Goal: Task Accomplishment & Management: Use online tool/utility

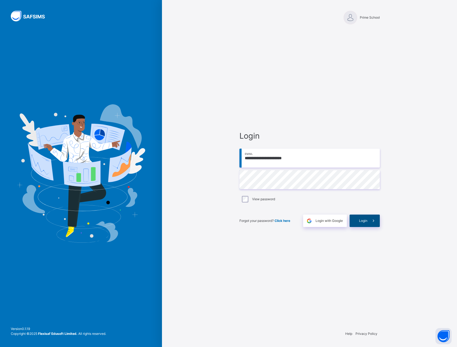
click at [368, 225] on span at bounding box center [374, 220] width 12 height 12
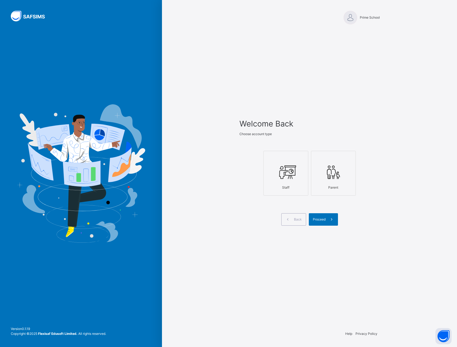
click at [289, 177] on icon at bounding box center [286, 172] width 19 height 20
click at [324, 214] on div "Proceed" at bounding box center [323, 219] width 29 height 12
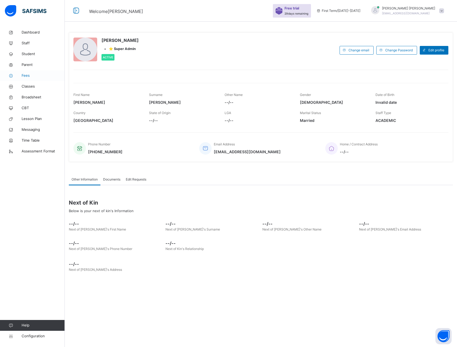
click at [31, 77] on span "Fees" at bounding box center [43, 75] width 43 height 5
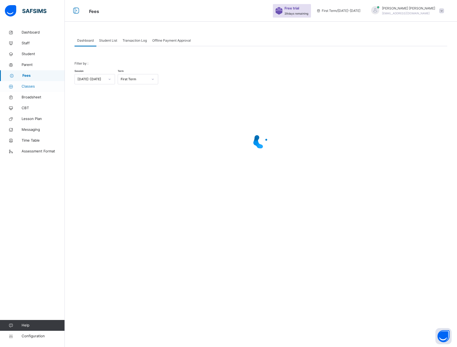
click at [29, 87] on span "Classes" at bounding box center [43, 86] width 43 height 5
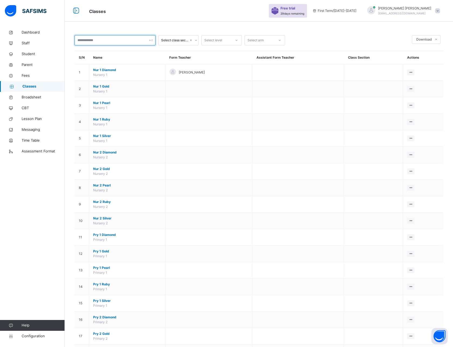
click at [105, 39] on input "text" at bounding box center [115, 40] width 81 height 10
click at [97, 39] on input "text" at bounding box center [115, 40] width 81 height 10
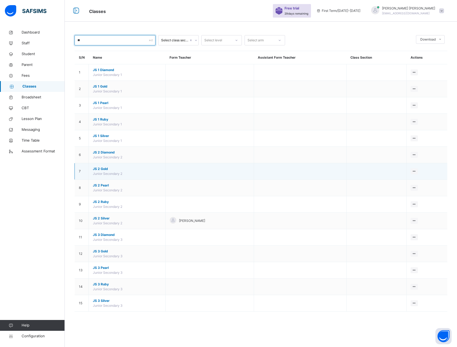
type input "**"
click at [101, 170] on span "JS 2 Gold" at bounding box center [127, 168] width 69 height 5
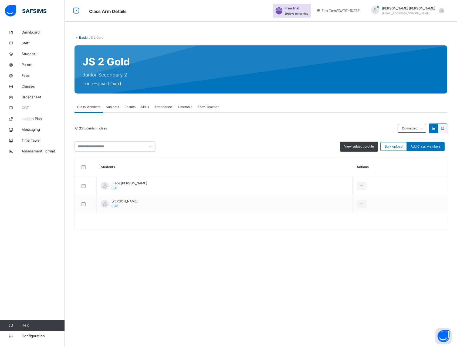
click at [114, 105] on span "Subjects" at bounding box center [112, 107] width 13 height 5
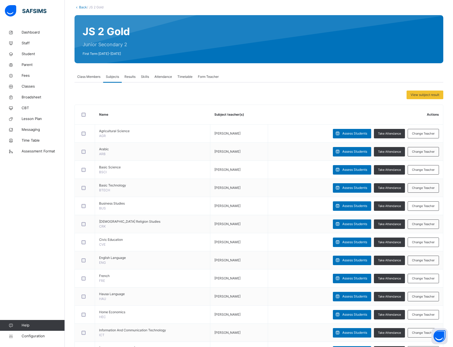
scroll to position [31, 0]
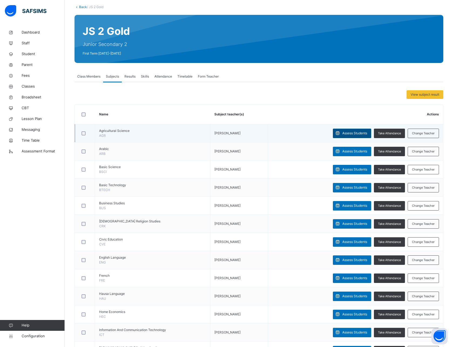
click at [354, 132] on span "Assess Students" at bounding box center [354, 133] width 25 height 5
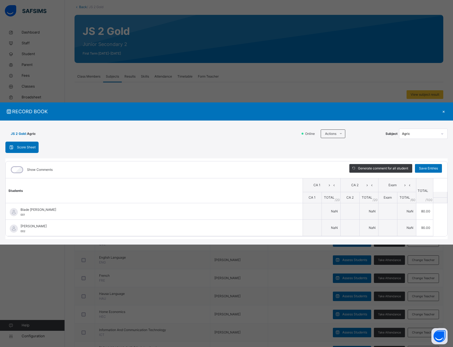
type input "**"
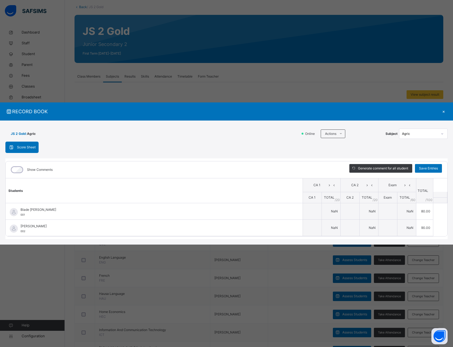
type input "**"
click at [95, 147] on div "Score Sheet Score Sheet Show Comments Generate comment for all student Save Ent…" at bounding box center [226, 191] width 442 height 98
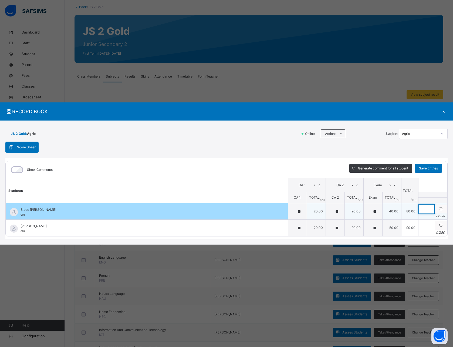
click at [419, 208] on input "text" at bounding box center [427, 208] width 16 height 9
click at [382, 209] on td "40.00" at bounding box center [391, 211] width 19 height 16
click at [401, 209] on td "80.00" at bounding box center [409, 211] width 17 height 16
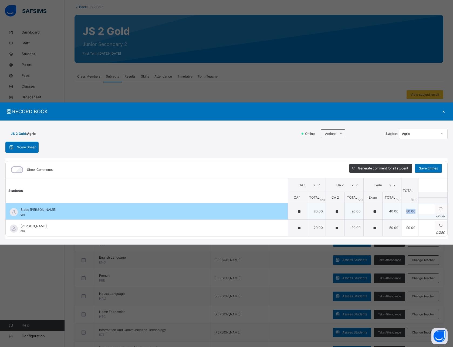
click at [401, 209] on td "80.00" at bounding box center [409, 211] width 17 height 16
click at [382, 209] on td "40.00" at bounding box center [391, 211] width 19 height 16
click at [401, 204] on td "80.00" at bounding box center [409, 211] width 17 height 16
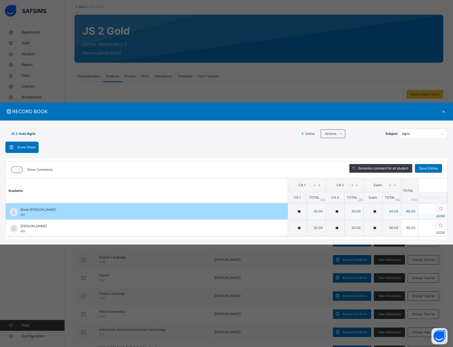
scroll to position [29, 0]
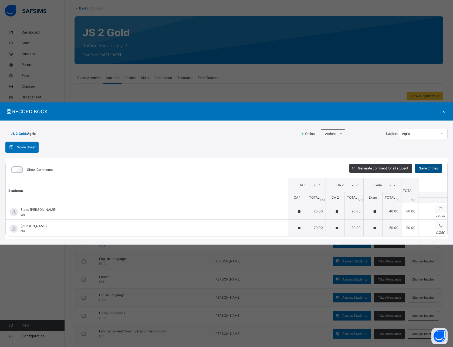
click at [421, 166] on span "Save Entries" at bounding box center [428, 168] width 19 height 5
type input "**"
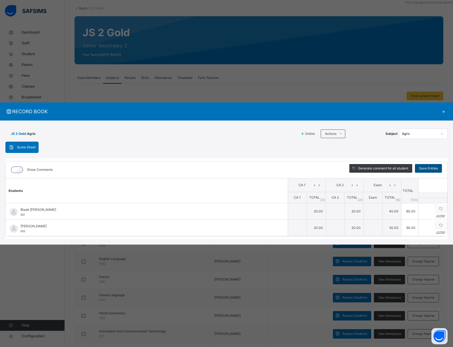
type input "**"
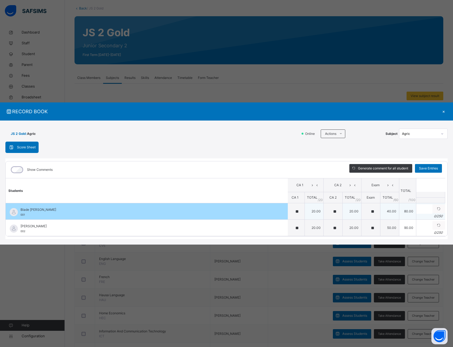
scroll to position [0, 0]
click at [418, 209] on input "text" at bounding box center [426, 208] width 16 height 9
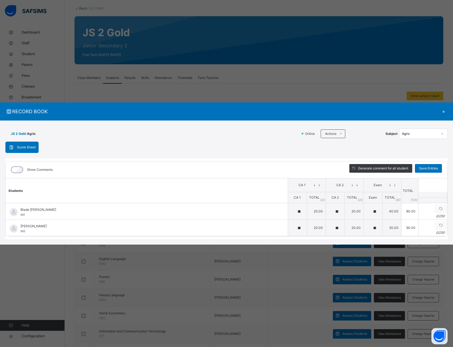
click at [278, 169] on div "Show Comments" at bounding box center [174, 169] width 336 height 17
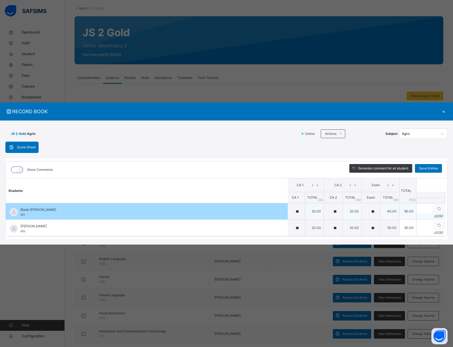
scroll to position [0, 1]
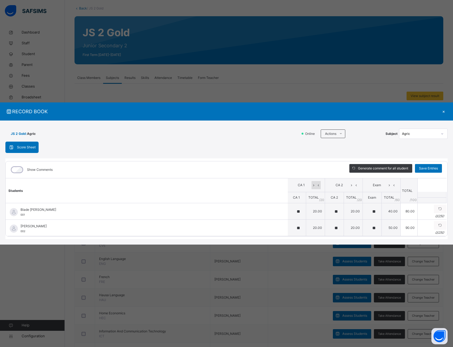
click at [316, 182] on icon at bounding box center [318, 185] width 5 height 8
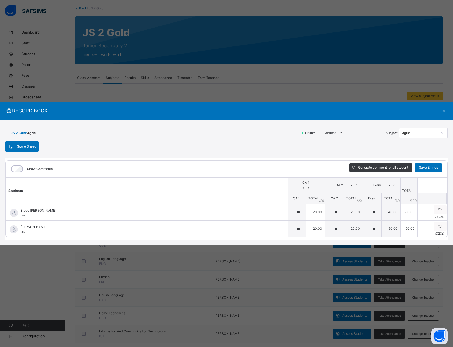
click at [306, 185] on icon at bounding box center [308, 187] width 5 height 4
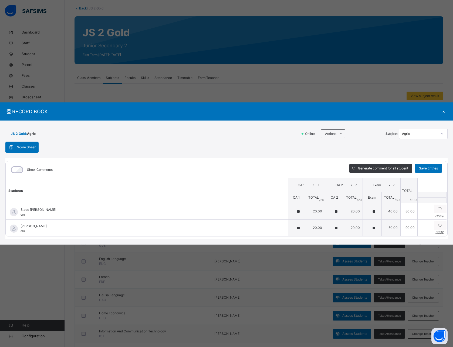
click at [316, 183] on icon at bounding box center [318, 185] width 5 height 8
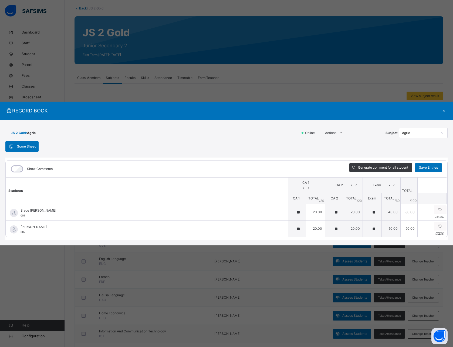
click at [306, 185] on icon at bounding box center [308, 187] width 5 height 4
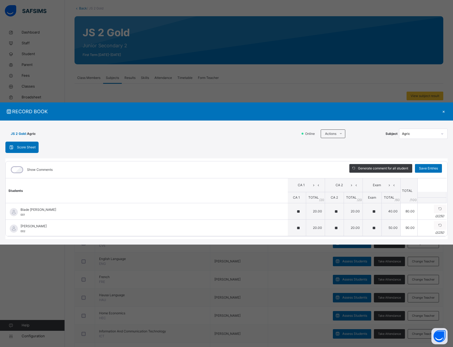
click at [316, 183] on icon at bounding box center [318, 185] width 5 height 8
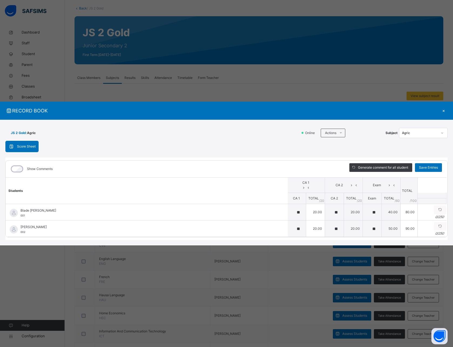
click at [306, 185] on icon at bounding box center [308, 187] width 5 height 4
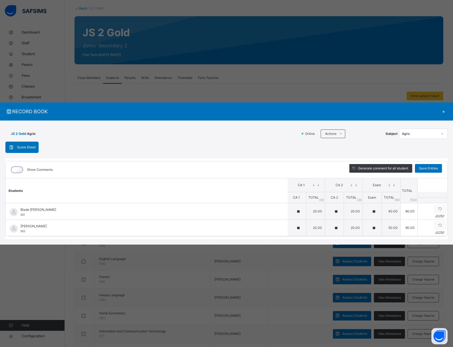
click at [316, 183] on icon at bounding box center [318, 185] width 5 height 8
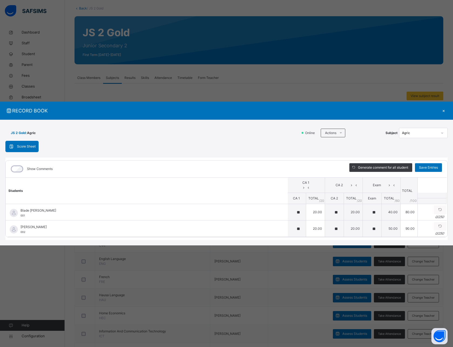
click at [306, 185] on icon at bounding box center [308, 187] width 5 height 4
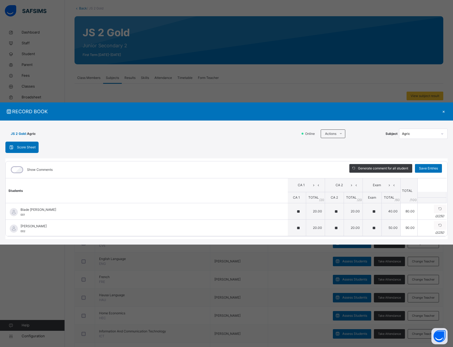
click at [316, 183] on icon at bounding box center [318, 185] width 5 height 8
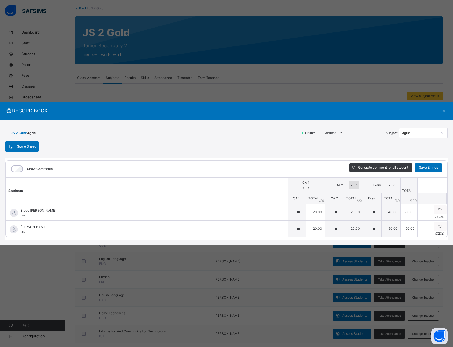
click at [349, 183] on icon at bounding box center [351, 185] width 5 height 8
click at [387, 182] on icon at bounding box center [389, 185] width 5 height 8
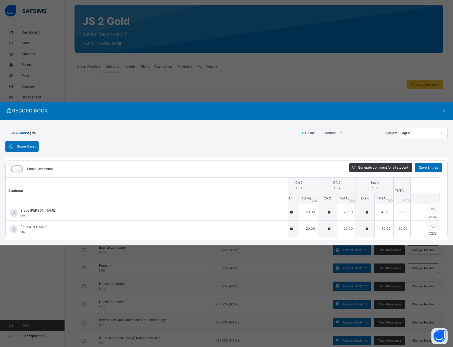
scroll to position [0, 10]
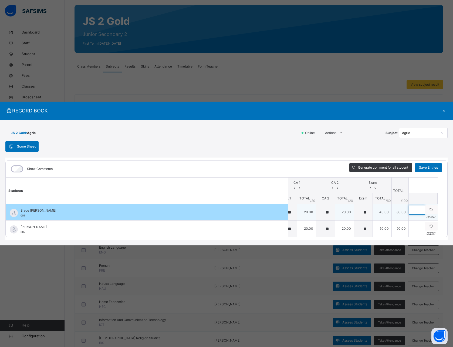
click at [409, 209] on input "text" at bounding box center [417, 209] width 16 height 9
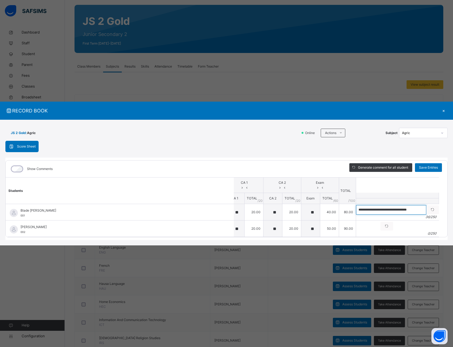
scroll to position [0, 0]
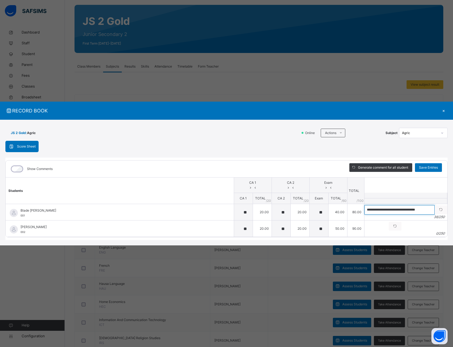
type input "**********"
click at [253, 185] on icon at bounding box center [250, 187] width 5 height 4
click at [295, 185] on icon at bounding box center [293, 187] width 5 height 4
click at [333, 185] on icon at bounding box center [330, 187] width 5 height 4
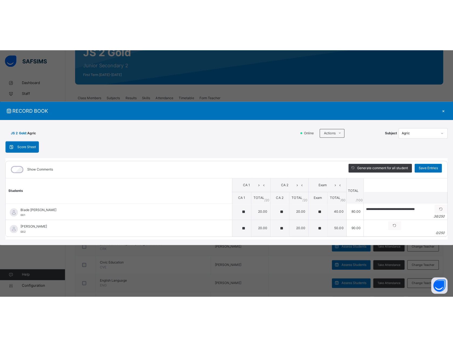
scroll to position [57, 0]
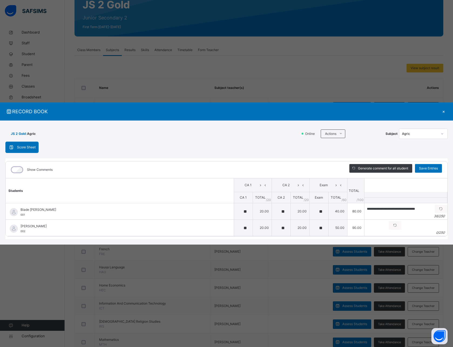
click at [444, 109] on div "×" at bounding box center [444, 111] width 8 height 7
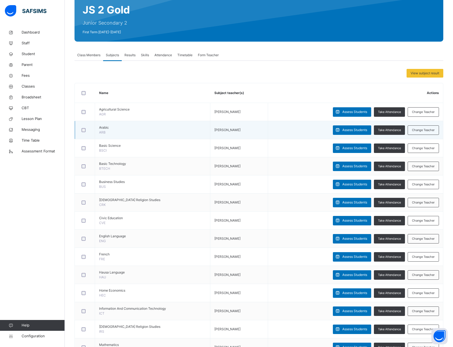
scroll to position [49, 0]
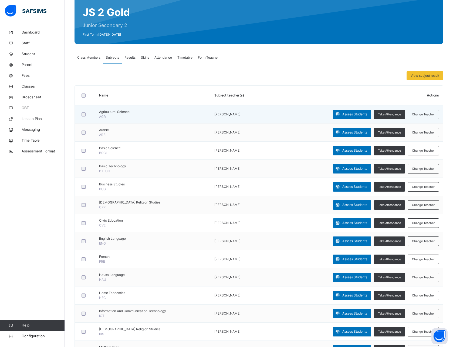
click at [113, 113] on span "Agricultural Science" at bounding box center [152, 111] width 107 height 5
click at [104, 113] on span "Agricultural Science" at bounding box center [152, 111] width 107 height 5
click at [120, 119] on td "Agricultural Science AGR" at bounding box center [152, 114] width 115 height 18
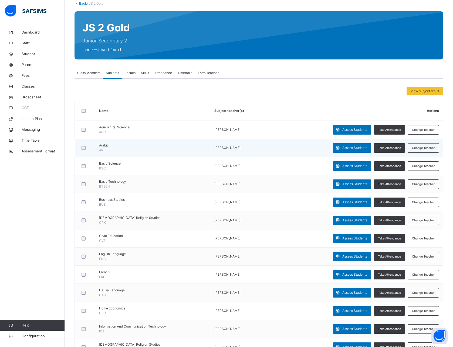
scroll to position [31, 0]
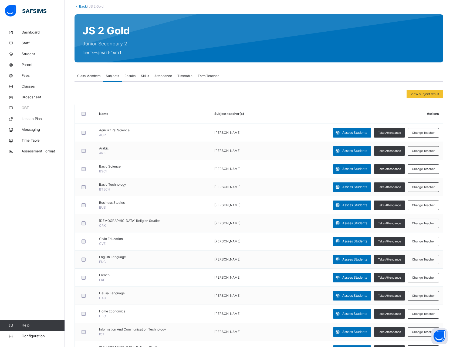
click at [129, 76] on span "Results" at bounding box center [129, 75] width 11 height 5
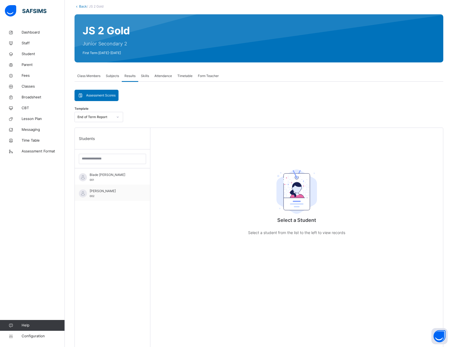
click at [113, 76] on span "Subjects" at bounding box center [112, 75] width 13 height 5
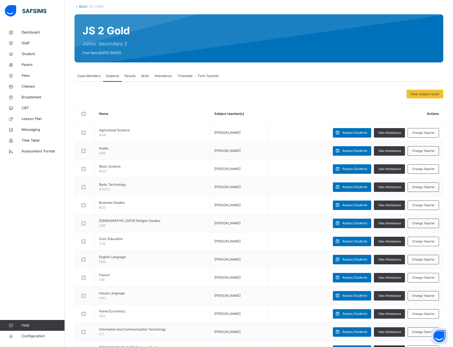
click at [88, 77] on span "Class Members" at bounding box center [88, 75] width 23 height 5
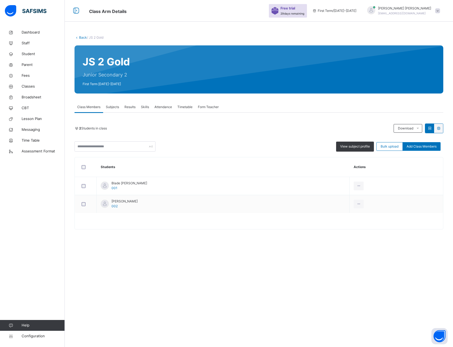
scroll to position [0, 0]
click at [116, 107] on span "Subjects" at bounding box center [112, 107] width 13 height 5
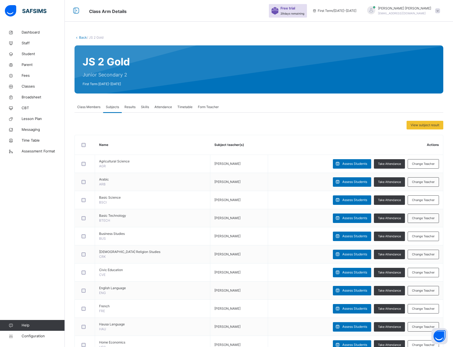
click at [131, 106] on span "Results" at bounding box center [129, 107] width 11 height 5
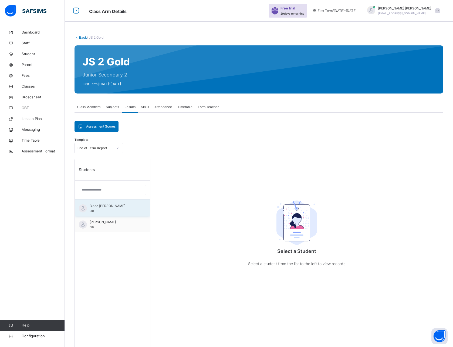
click at [100, 209] on div "Blade [PERSON_NAME] 001" at bounding box center [114, 208] width 48 height 10
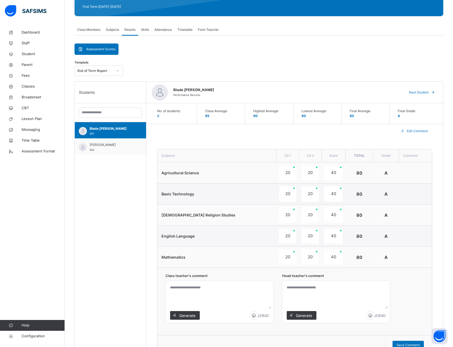
scroll to position [76, 0]
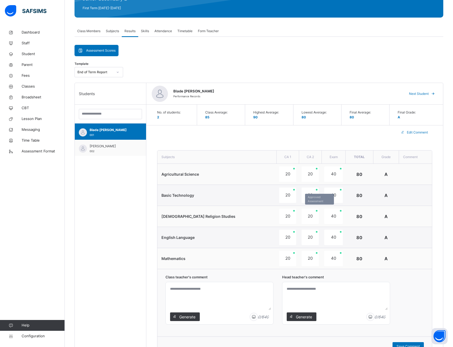
click at [302, 216] on div "20" at bounding box center [310, 215] width 17 height 15
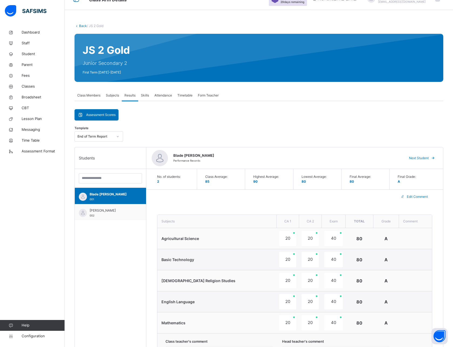
scroll to position [18, 0]
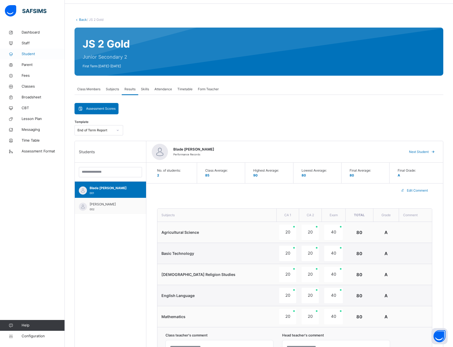
click at [24, 52] on span "Student" at bounding box center [43, 53] width 43 height 5
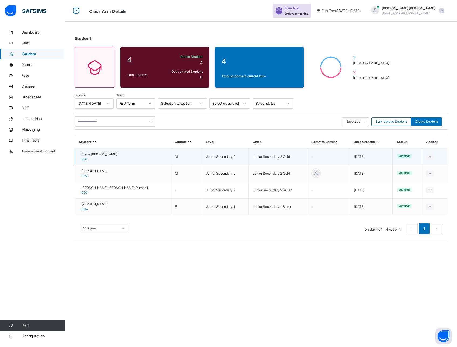
click at [98, 153] on span "Blade [PERSON_NAME]" at bounding box center [100, 154] width 36 height 5
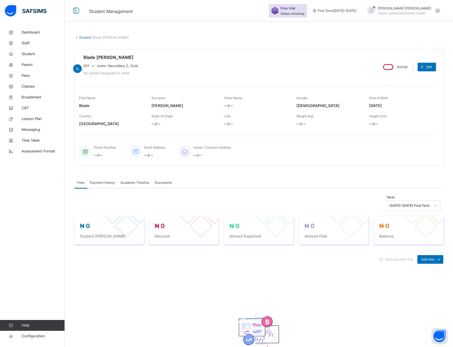
click at [138, 181] on span "Academic Timeline" at bounding box center [134, 182] width 29 height 5
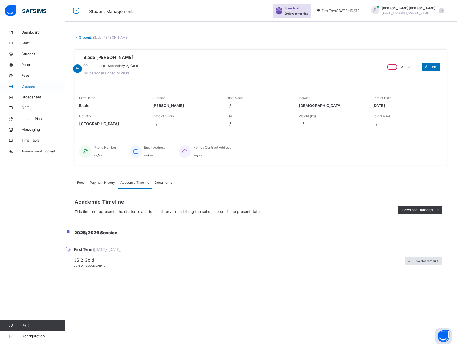
click at [28, 85] on span "Classes" at bounding box center [43, 86] width 43 height 5
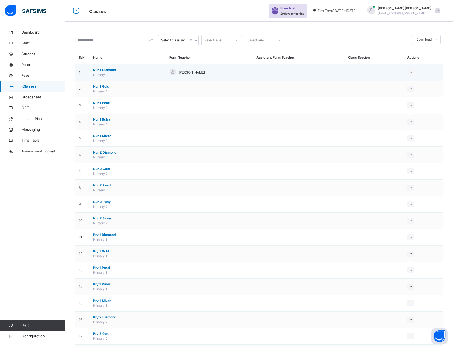
click at [105, 69] on span "Nur 1 Diamond" at bounding box center [127, 70] width 68 height 5
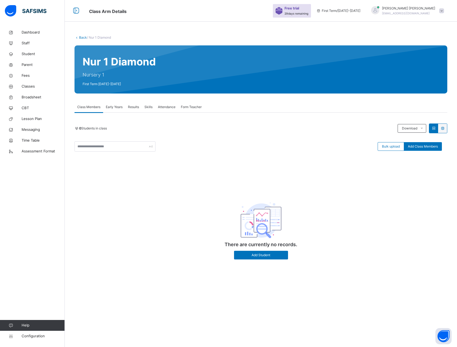
click at [189, 107] on span "Form Teacher" at bounding box center [191, 107] width 21 height 5
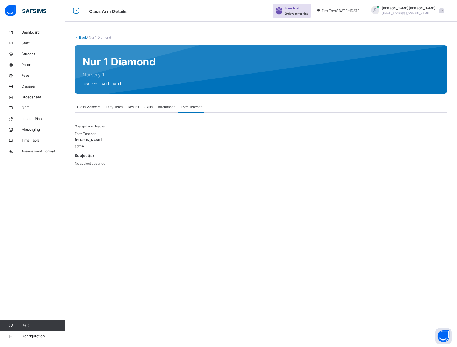
click at [117, 182] on div "Back / Nur 1 Diamond Nur 1 Diamond Nursery 1 First Term [DATE]-[DATE] Class Mem…" at bounding box center [261, 104] width 392 height 155
click at [84, 107] on span "Class Members" at bounding box center [88, 107] width 23 height 5
